Goal: Transaction & Acquisition: Obtain resource

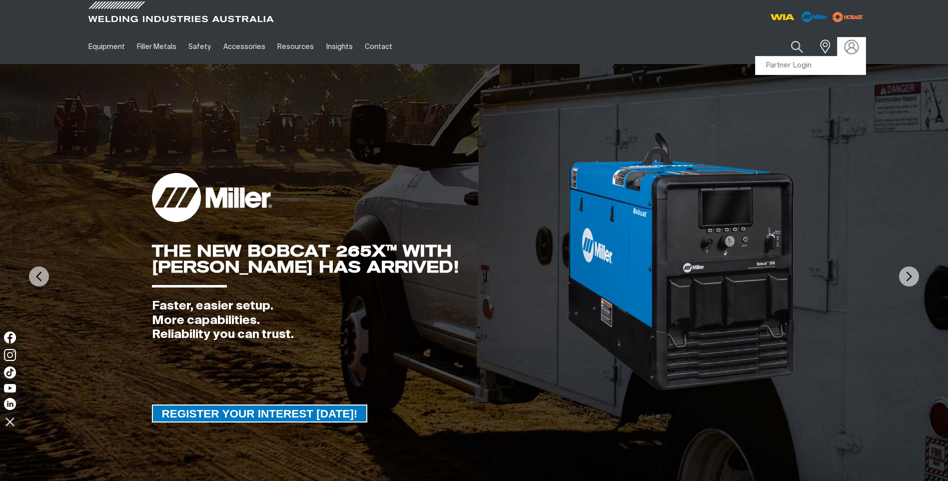
click at [854, 47] on img at bounding box center [851, 46] width 14 height 14
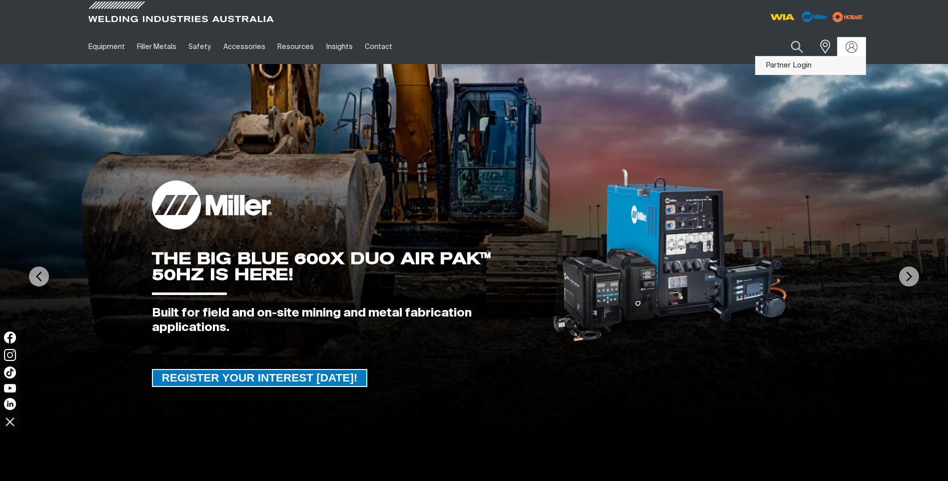
click at [793, 67] on link "Partner Login" at bounding box center [810, 65] width 110 height 18
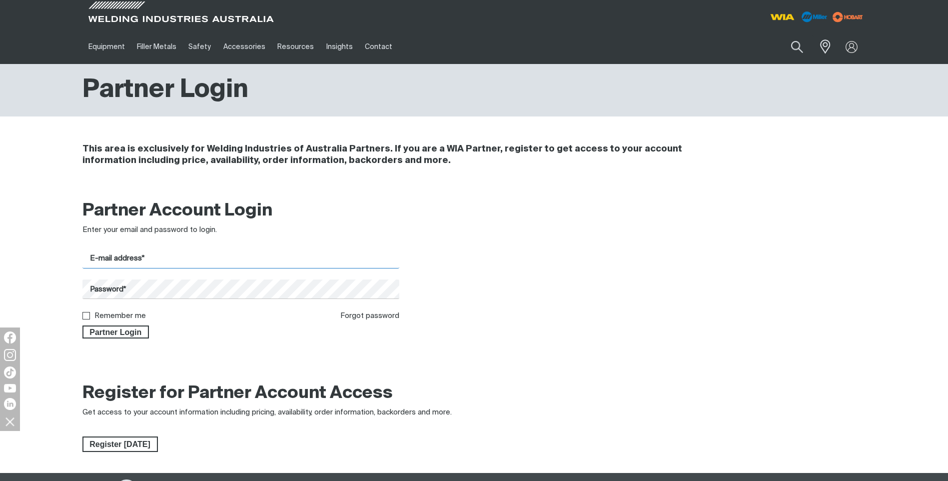
click at [195, 258] on input "E-mail address*" at bounding box center [240, 258] width 317 height 19
type input "[EMAIL_ADDRESS][DOMAIN_NAME]"
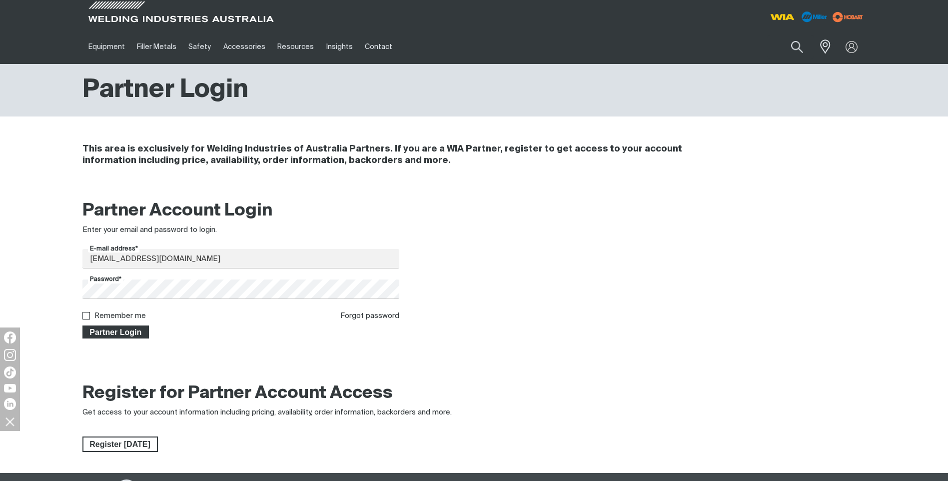
click at [117, 334] on span "Partner Login" at bounding box center [115, 331] width 65 height 13
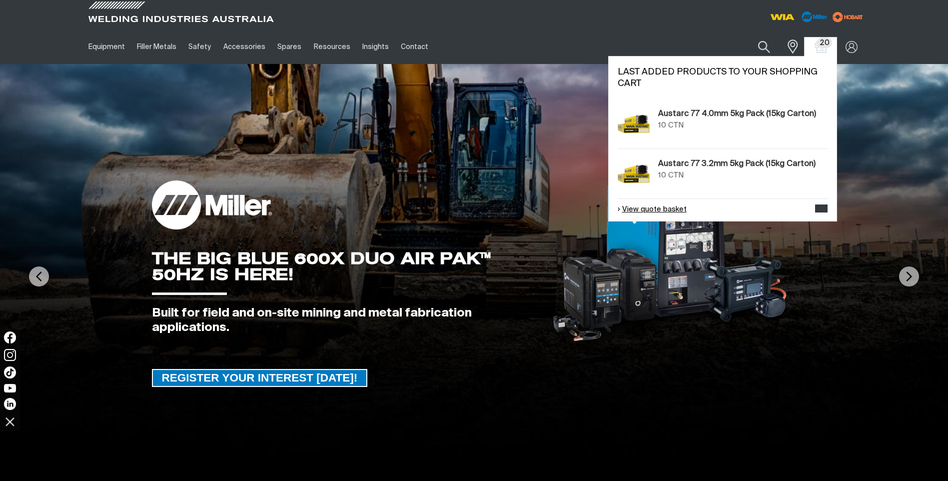
click at [653, 212] on link "View quote basket" at bounding box center [651, 209] width 69 height 11
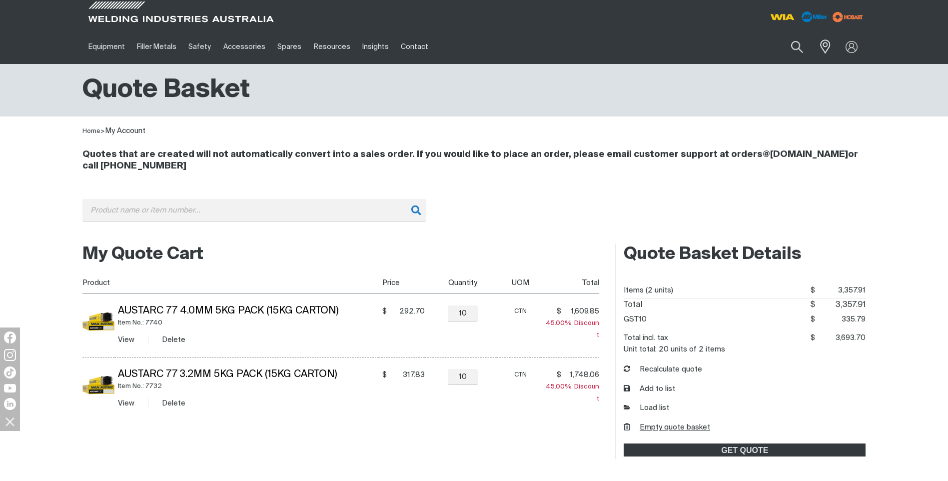
click at [645, 425] on button "Empty quote basket" at bounding box center [666, 427] width 86 height 11
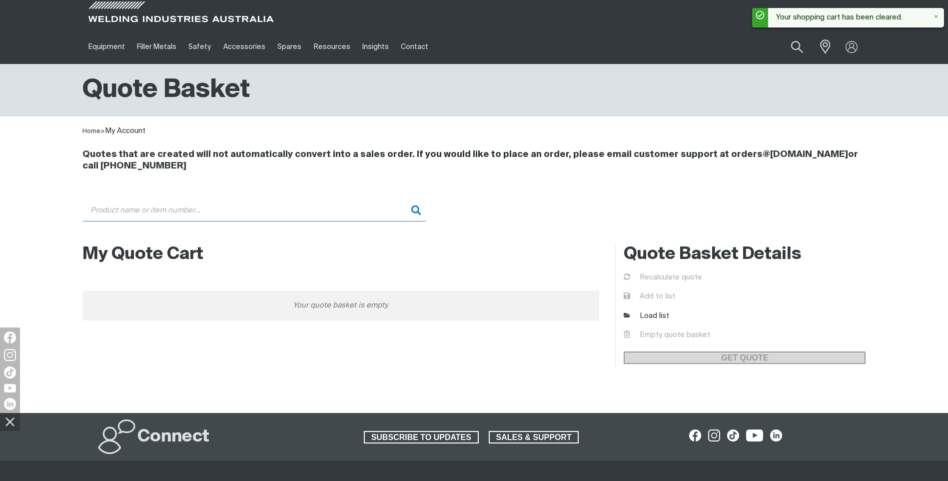
click at [177, 209] on input "Search" at bounding box center [254, 210] width 344 height 22
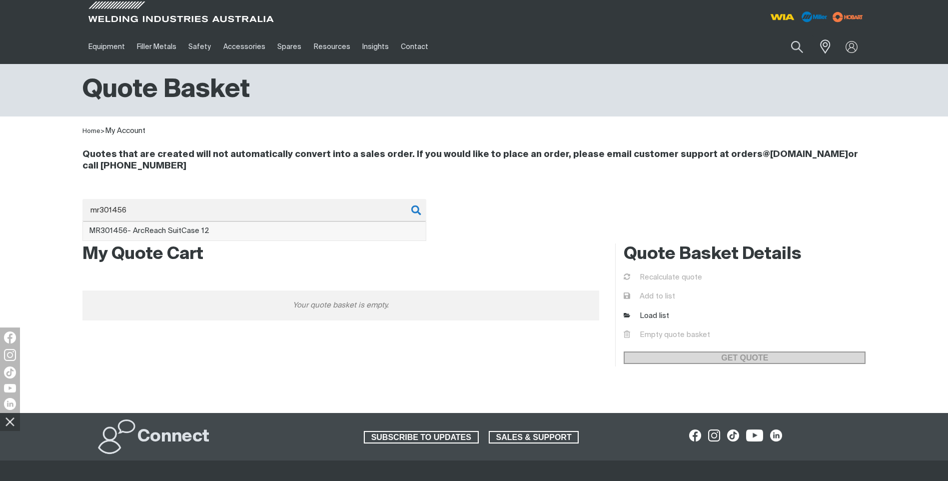
click at [135, 229] on span "MR301456 - ArcReach SuitCase 12" at bounding box center [149, 230] width 120 height 7
type input "MR301456 - ArcReach SuitCase 12"
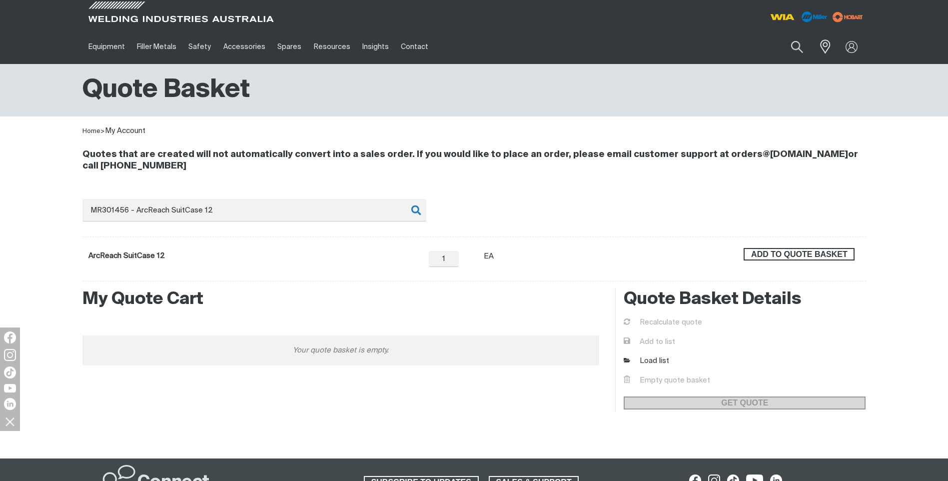
click at [812, 254] on span "ADD TO QUOTE BASKET" at bounding box center [798, 254] width 109 height 13
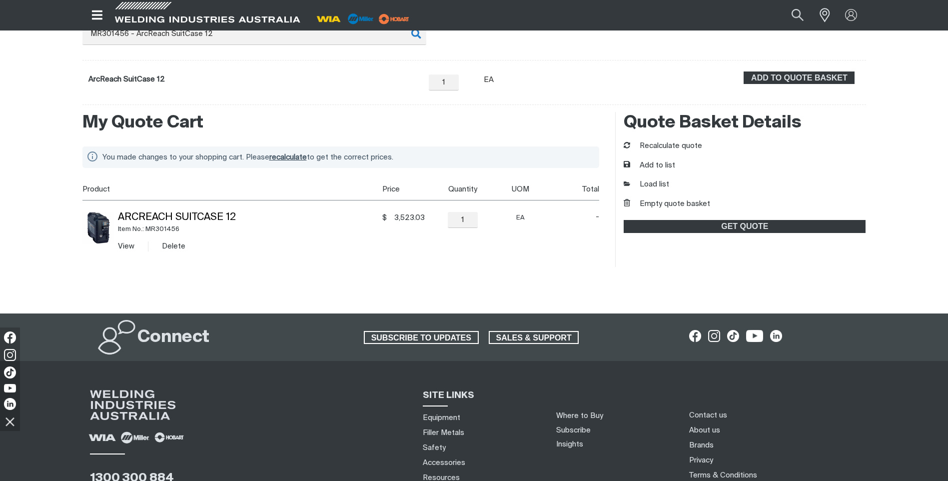
scroll to position [250, 0]
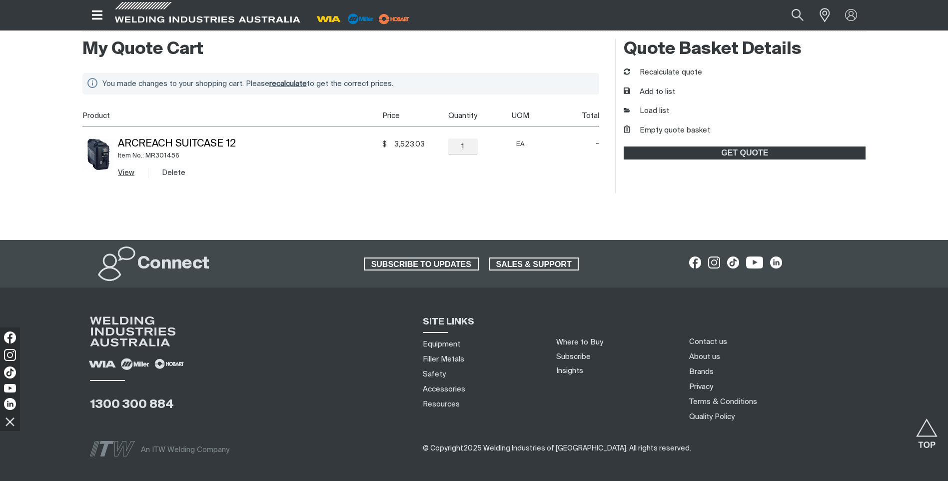
click at [130, 170] on link "View" at bounding box center [126, 172] width 16 height 7
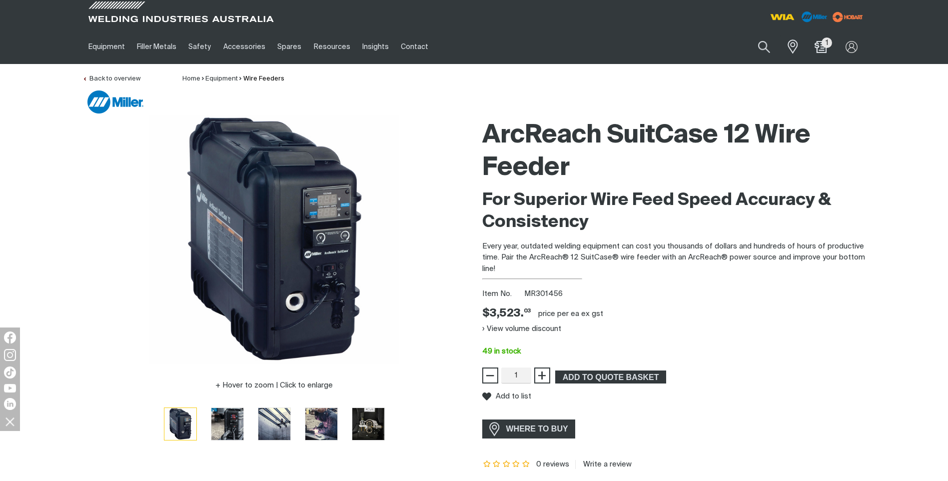
scroll to position [50, 0]
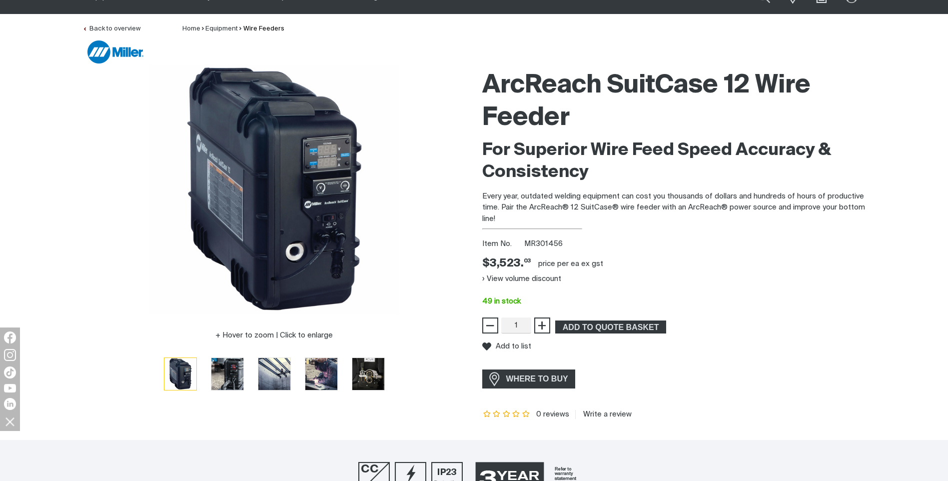
click at [49, 143] on div "Hover to zoom | Click to enlarge ArcReach SuitCase 12 Wire Feeder For Superior …" at bounding box center [474, 241] width 948 height 354
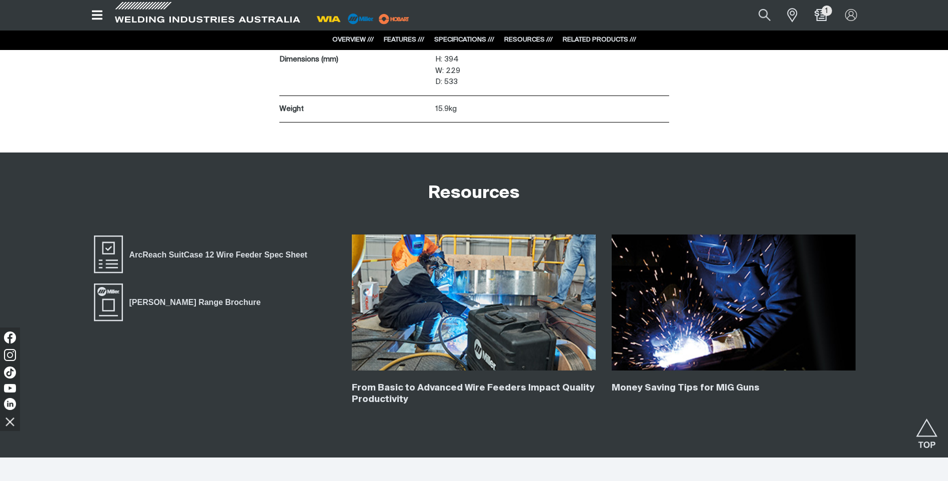
scroll to position [2747, 0]
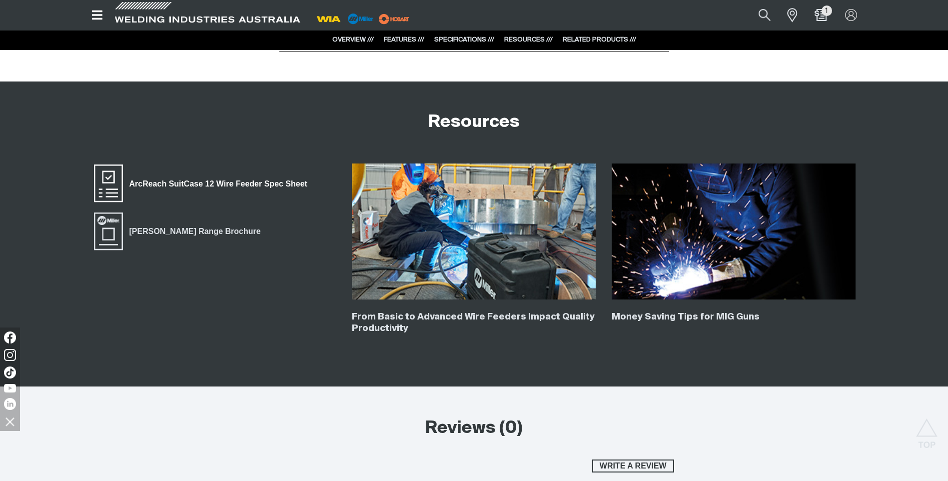
click at [117, 183] on span "ArcReach SuitCase 12 Wire Feeder Spec Sheet" at bounding box center [108, 183] width 32 height 40
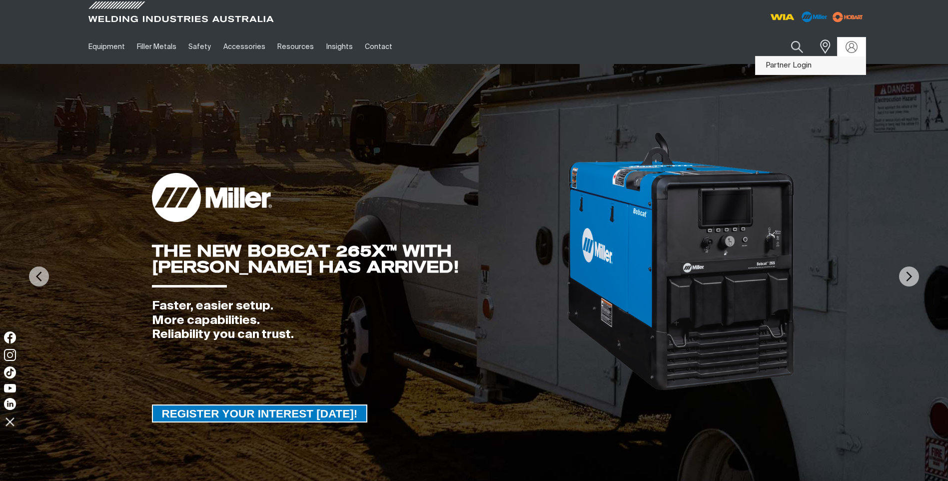
click at [823, 63] on link "Partner Login" at bounding box center [810, 65] width 110 height 18
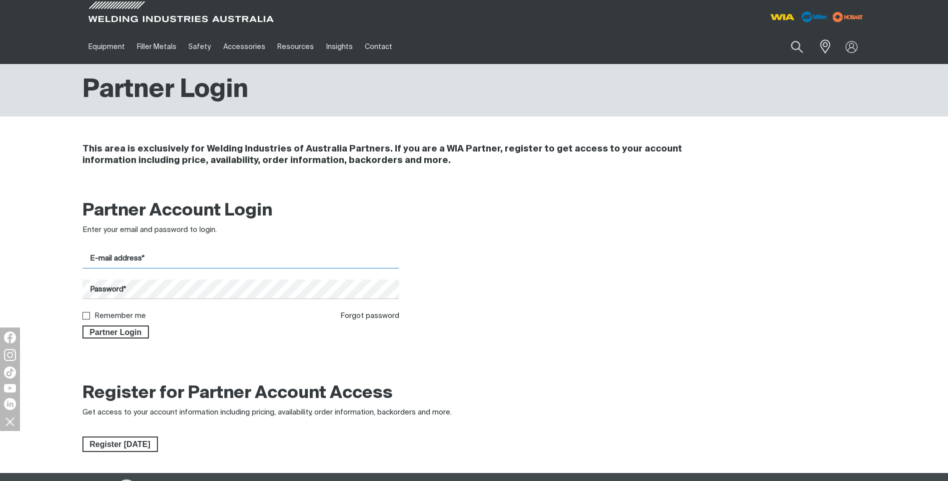
click at [180, 257] on input "E-mail address*" at bounding box center [240, 258] width 317 height 19
type input "[EMAIL_ADDRESS][DOMAIN_NAME]"
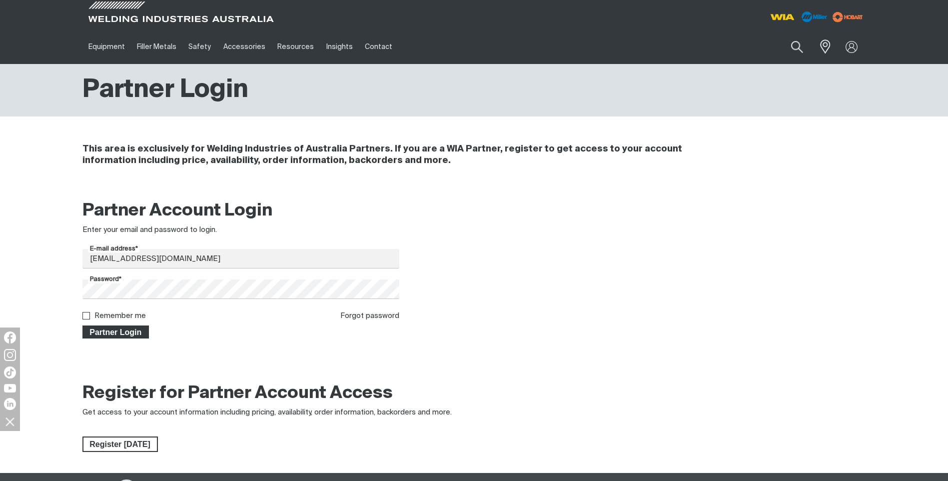
click at [118, 334] on span "Partner Login" at bounding box center [115, 331] width 65 height 13
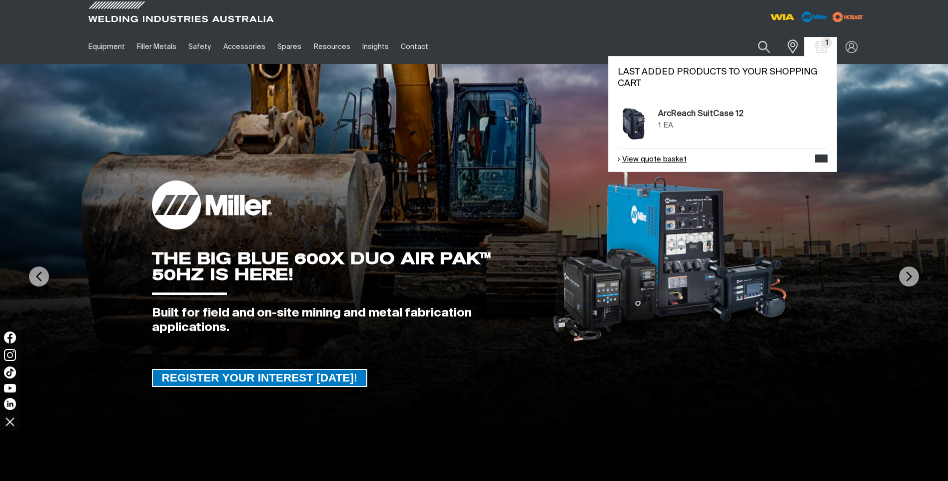
click at [671, 163] on link "View quote basket" at bounding box center [651, 159] width 69 height 11
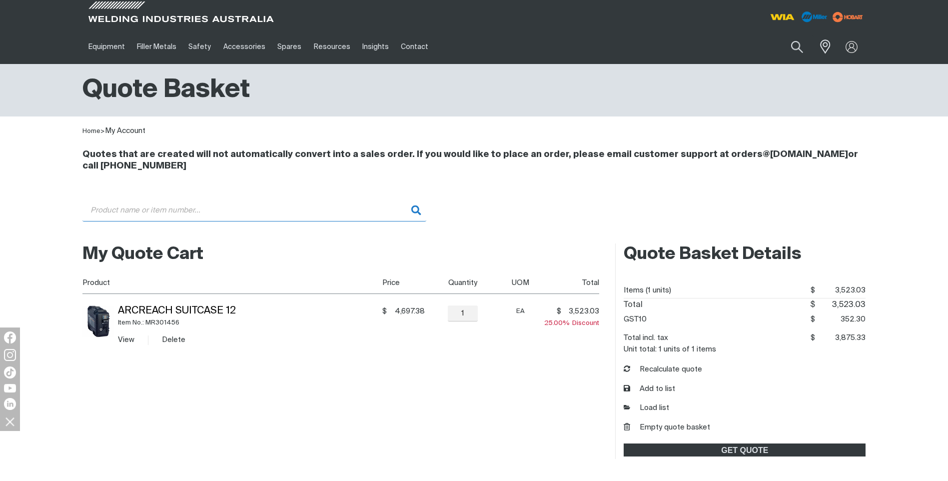
click at [131, 211] on input "Search" at bounding box center [254, 210] width 344 height 22
click at [103, 214] on input "Search" at bounding box center [254, 210] width 344 height 22
paste input "MR190300"
click at [413, 210] on input "MR190300" at bounding box center [254, 210] width 344 height 22
click at [266, 212] on input "MR190300" at bounding box center [254, 210] width 344 height 22
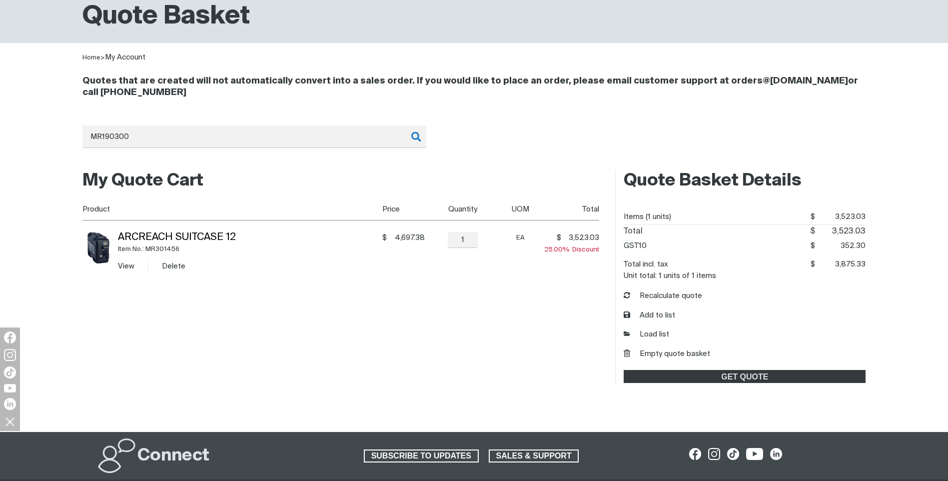
scroll to position [50, 0]
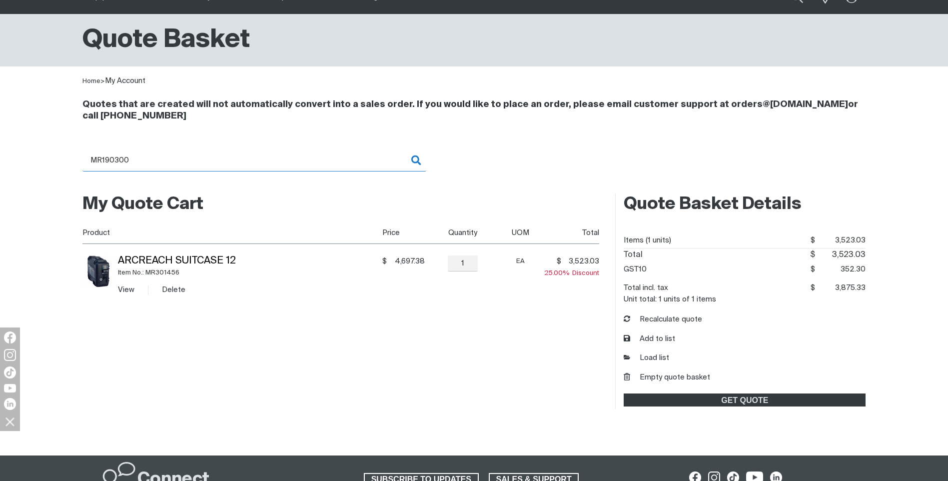
click at [416, 162] on input "MR190300" at bounding box center [254, 160] width 344 height 22
click at [131, 161] on input "MR190300" at bounding box center [254, 160] width 344 height 22
drag, startPoint x: 87, startPoint y: 172, endPoint x: 52, endPoint y: 172, distance: 35.0
click at [52, 172] on div "Quotes that are created will not automatically convert into a sales order. If y…" at bounding box center [474, 136] width 948 height 99
paste input "079607"
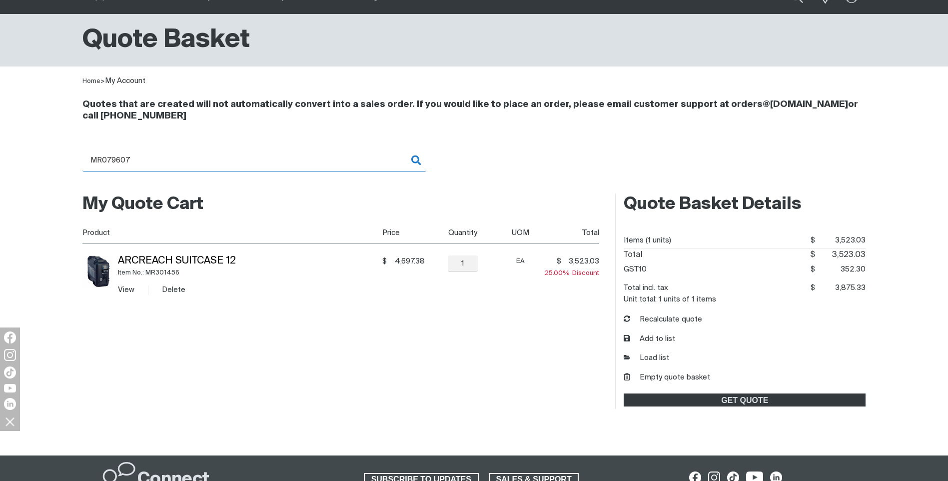
click at [416, 160] on input "MR079607" at bounding box center [254, 160] width 344 height 22
click at [415, 160] on input "MR079607" at bounding box center [254, 160] width 344 height 22
type input "MR079607"
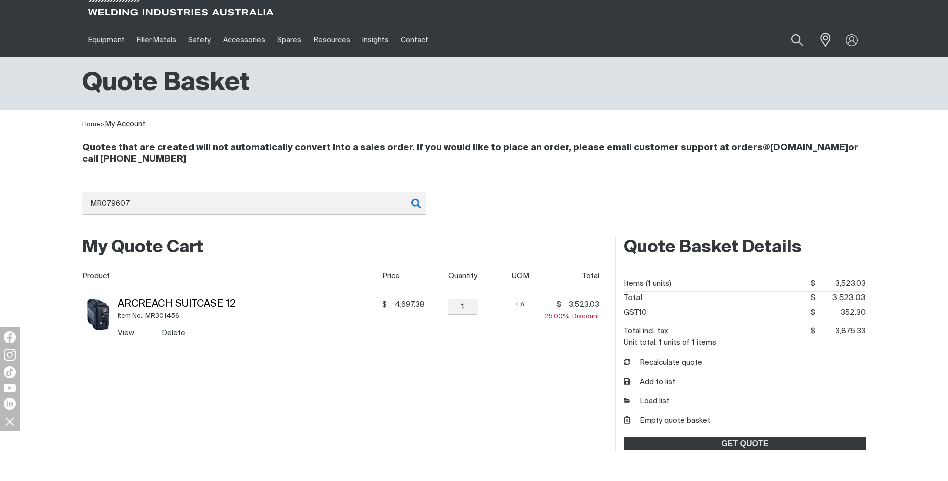
scroll to position [0, 0]
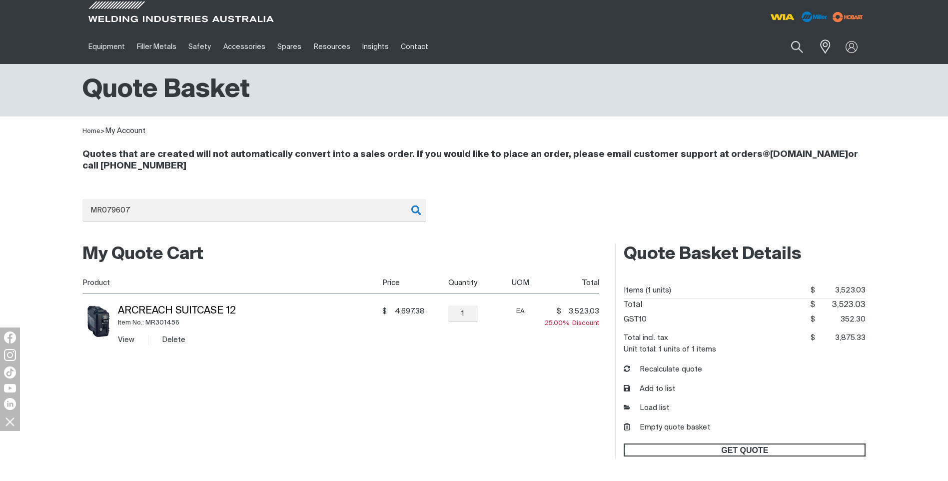
click at [645, 445] on span "GET QUOTE" at bounding box center [744, 449] width 240 height 13
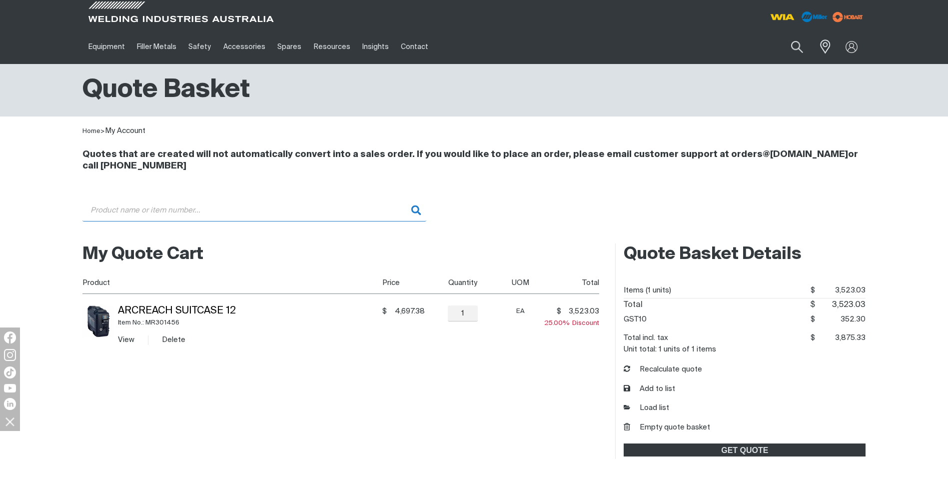
click at [107, 204] on input "Search" at bounding box center [254, 210] width 344 height 22
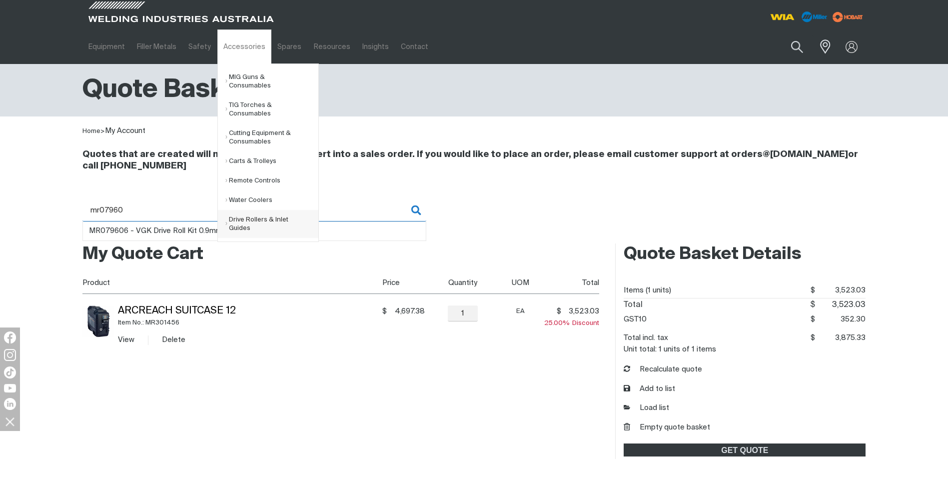
type input "mr07960"
click at [242, 213] on link "Drive Rollers & Inlet Guides" at bounding box center [271, 224] width 93 height 28
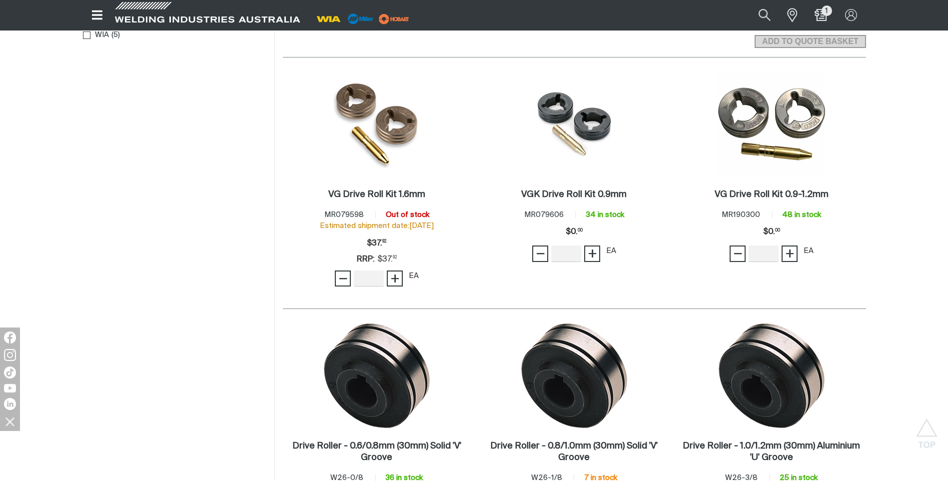
scroll to position [350, 0]
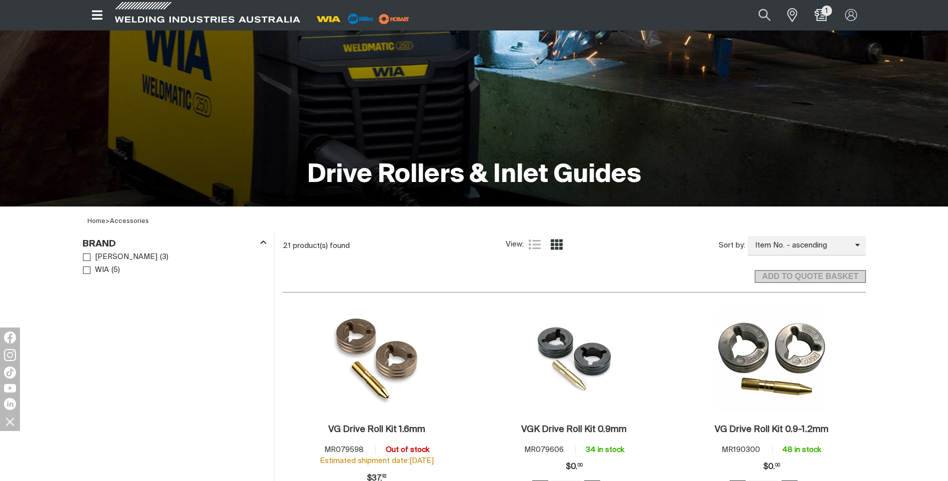
scroll to position [100, 0]
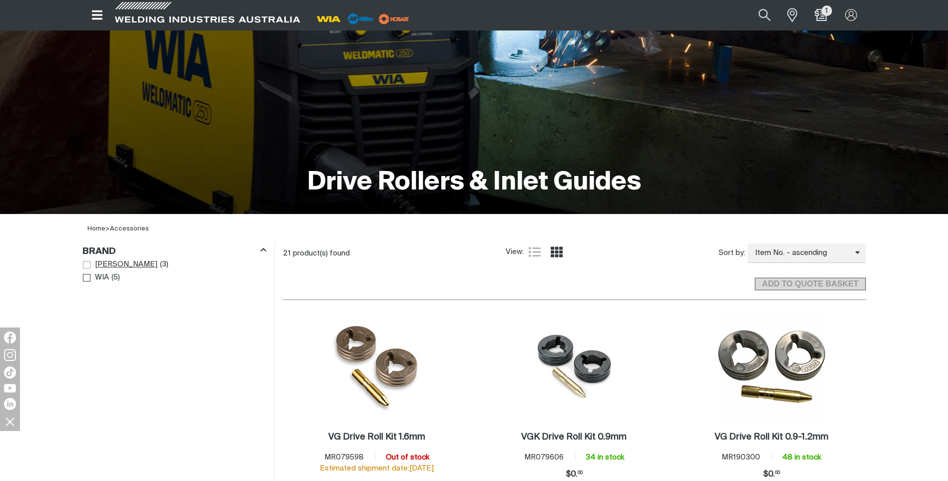
click at [88, 263] on span "Brand" at bounding box center [86, 264] width 7 height 7
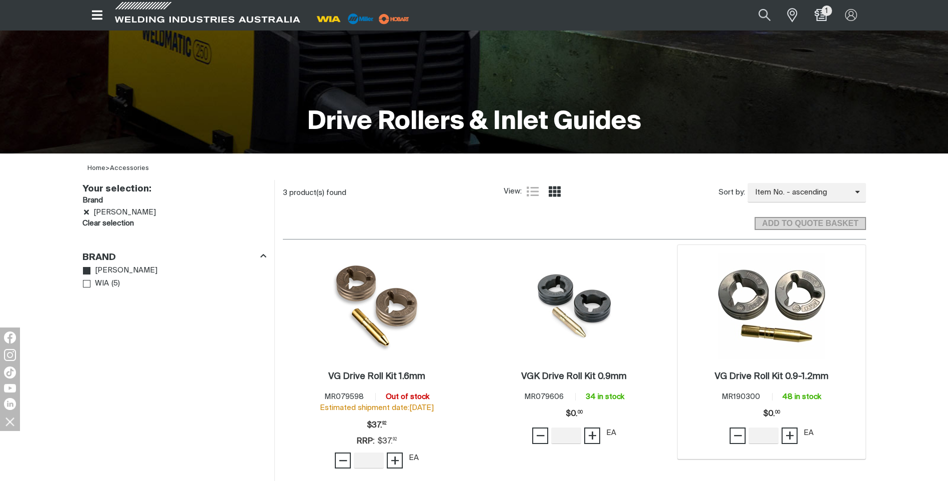
scroll to position [150, 0]
